Goal: Find contact information

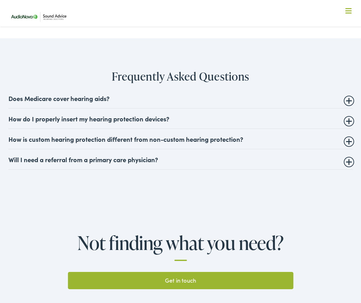
scroll to position [1436, 0]
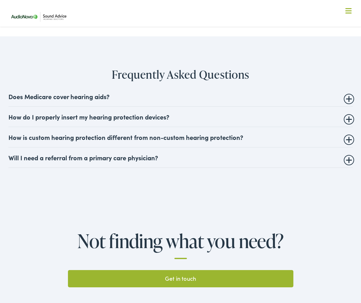
click at [117, 107] on details "Does Medicare cover hearing aids? While Medicare does not currently cover heari…" at bounding box center [180, 96] width 345 height 20
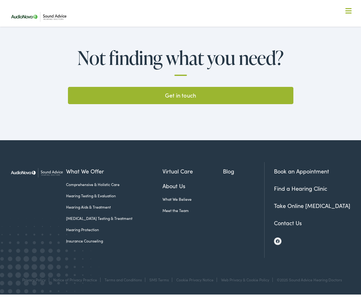
scroll to position [1627, 0]
click at [279, 240] on img at bounding box center [278, 241] width 4 height 4
click at [291, 223] on link "Contact Us" at bounding box center [288, 223] width 28 height 8
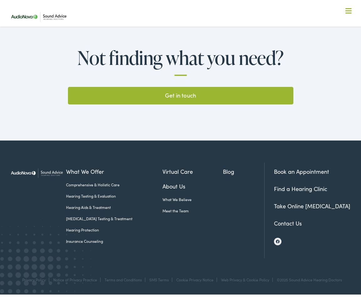
scroll to position [1842, 0]
click at [279, 241] on img at bounding box center [278, 241] width 4 height 4
click at [189, 95] on link "Get in touch" at bounding box center [181, 96] width 226 height 18
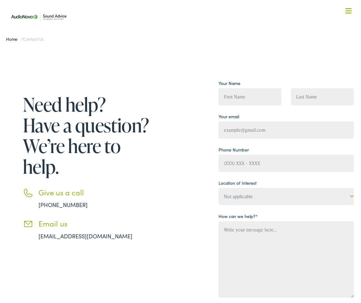
scroll to position [2, 0]
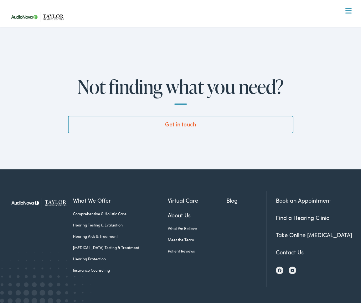
scroll to position [1651, 0]
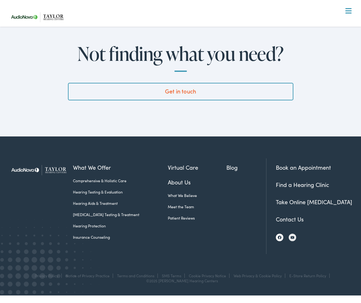
click at [280, 236] on img at bounding box center [280, 237] width 4 height 4
